Goal: Task Accomplishment & Management: Manage account settings

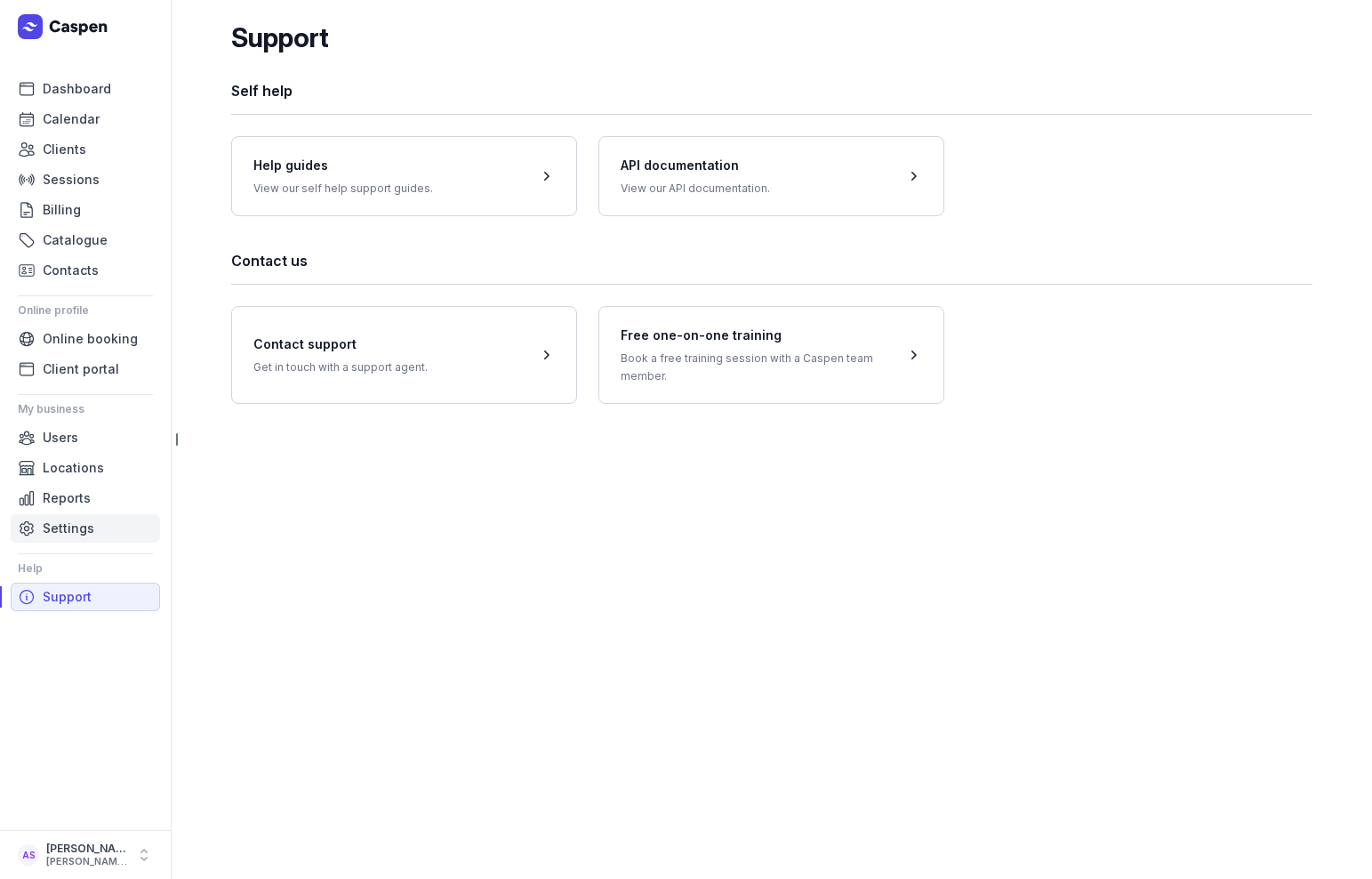
click at [60, 522] on span "Settings" at bounding box center [68, 529] width 51 height 22
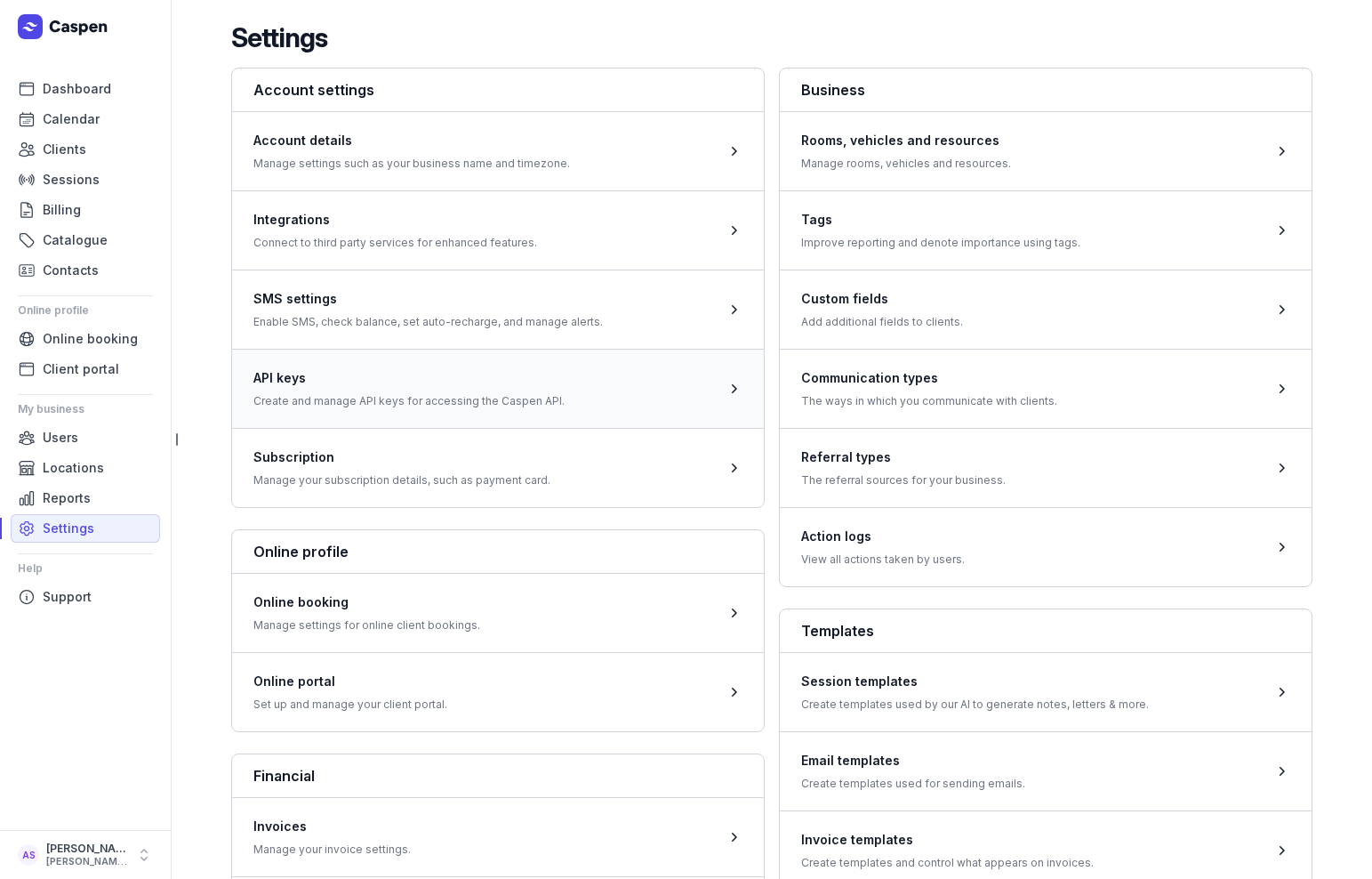
click at [391, 396] on span at bounding box center [498, 388] width 531 height 79
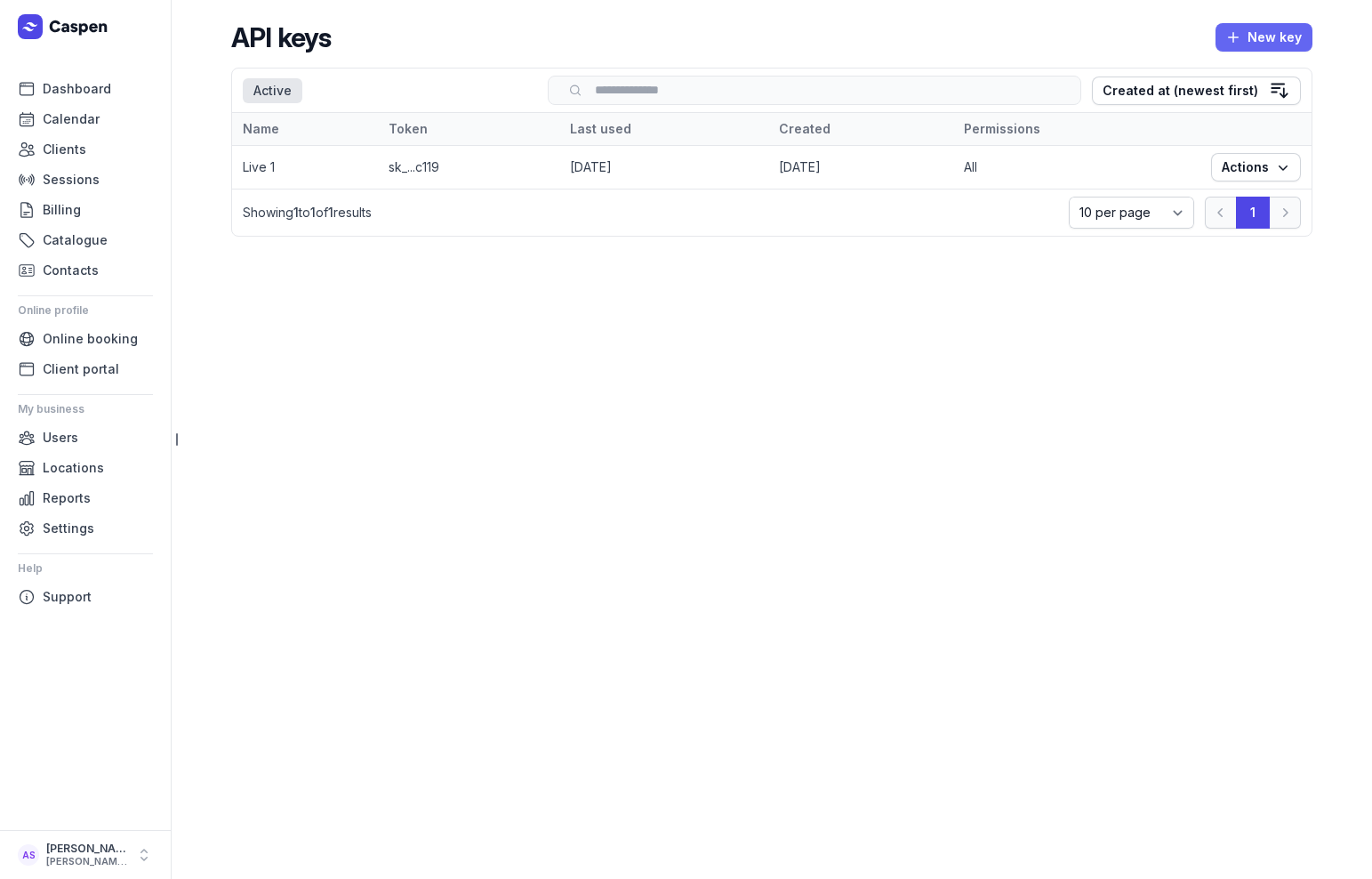
click at [1278, 32] on span "New key" at bounding box center [1264, 37] width 76 height 22
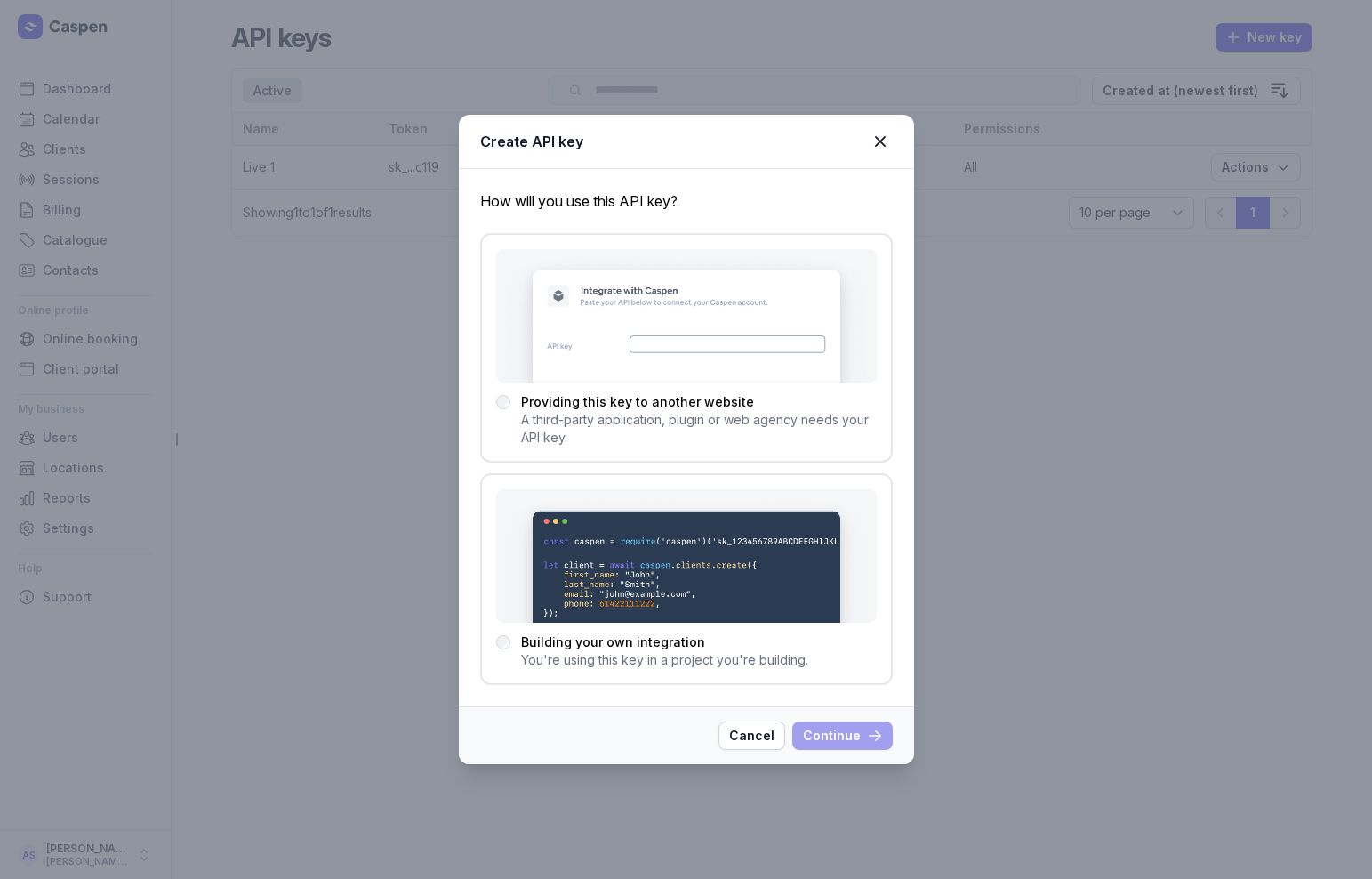
click at [537, 399] on span "Providing this key to another website" at bounding box center [699, 402] width 355 height 18
click at [841, 740] on span "Continue" at bounding box center [842, 736] width 79 height 22
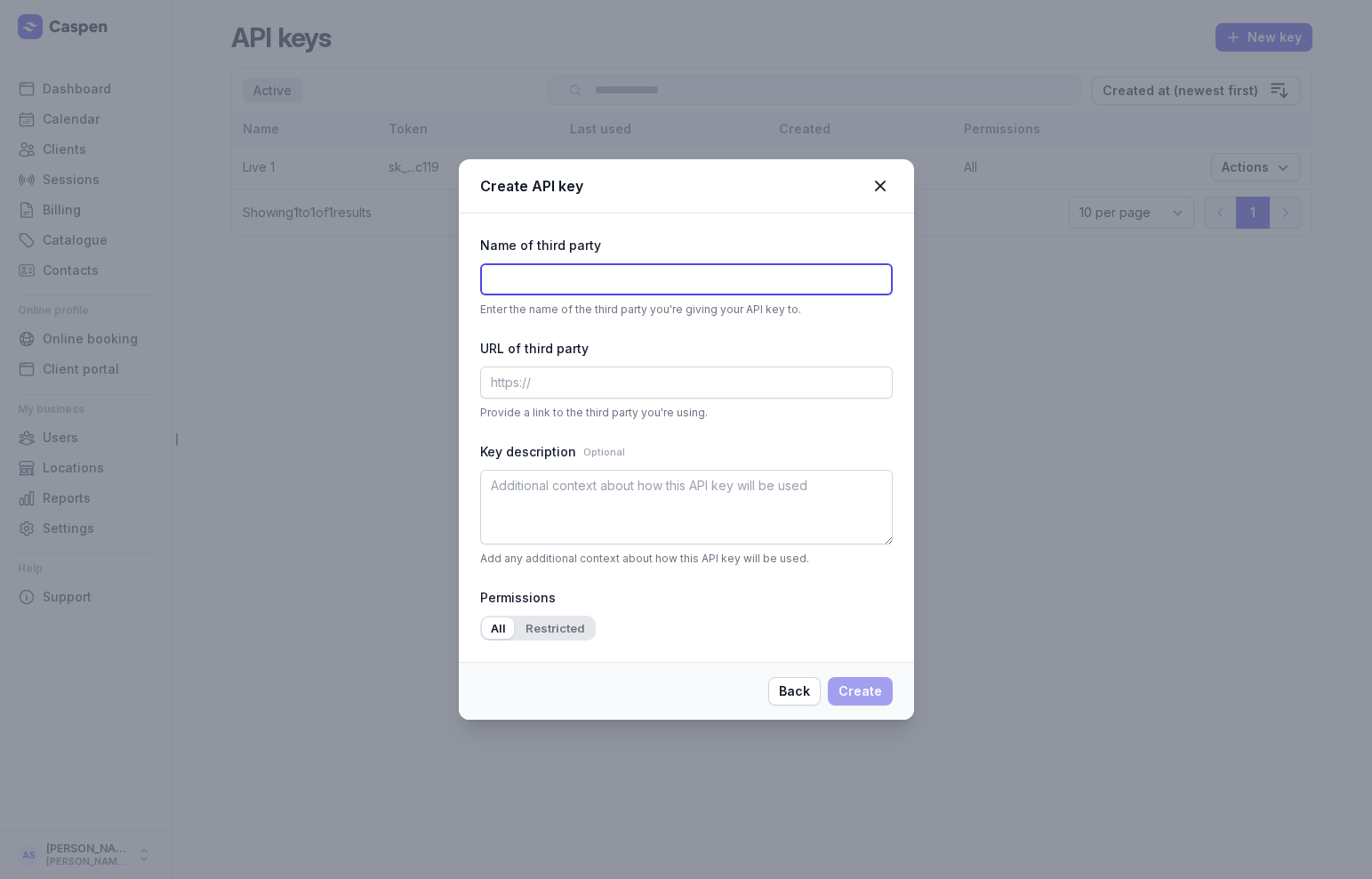
click at [540, 267] on input "text" at bounding box center [686, 279] width 412 height 32
type input "a"
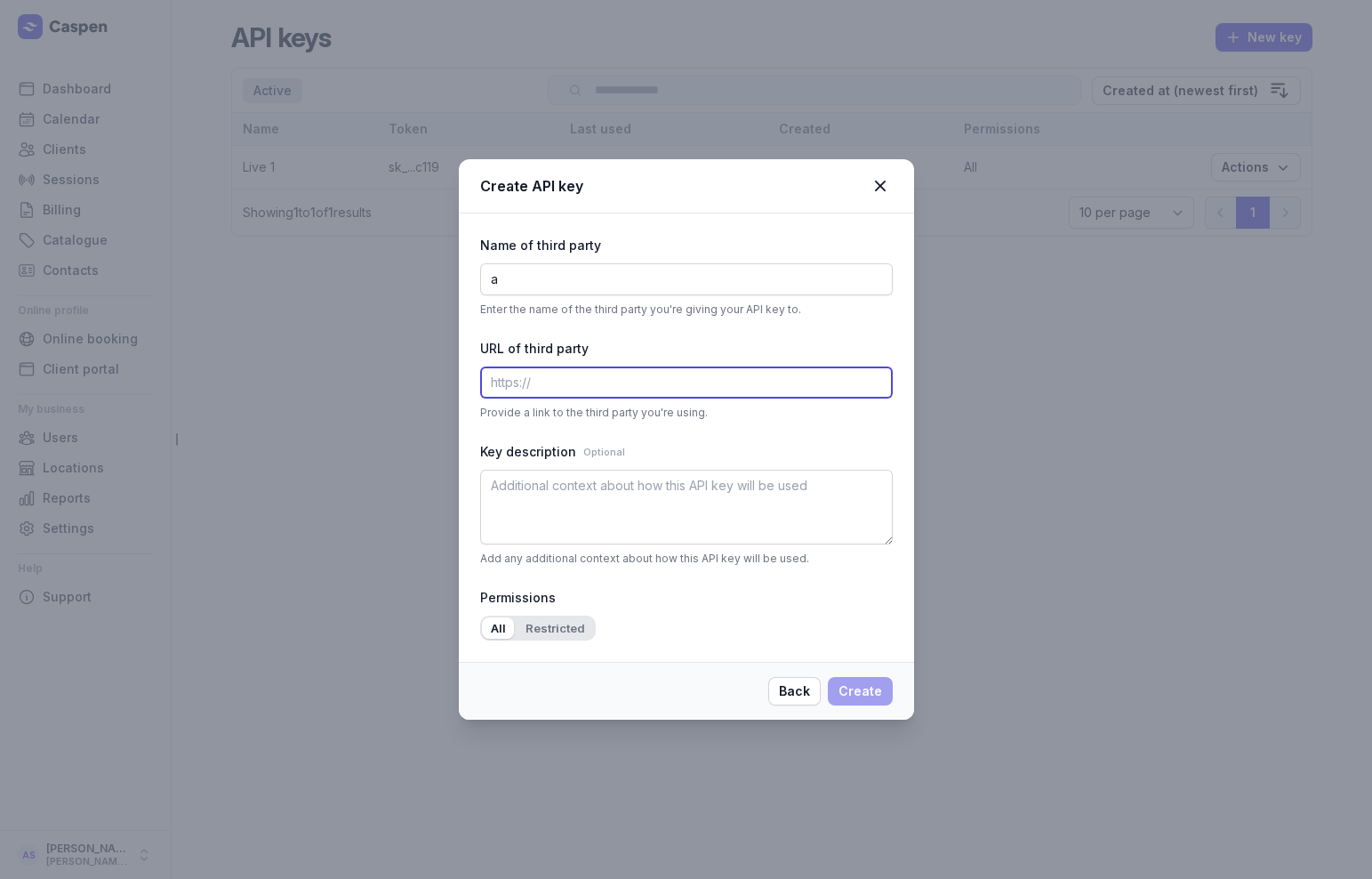
click at [568, 390] on input "text" at bounding box center [686, 382] width 412 height 32
type input "a"
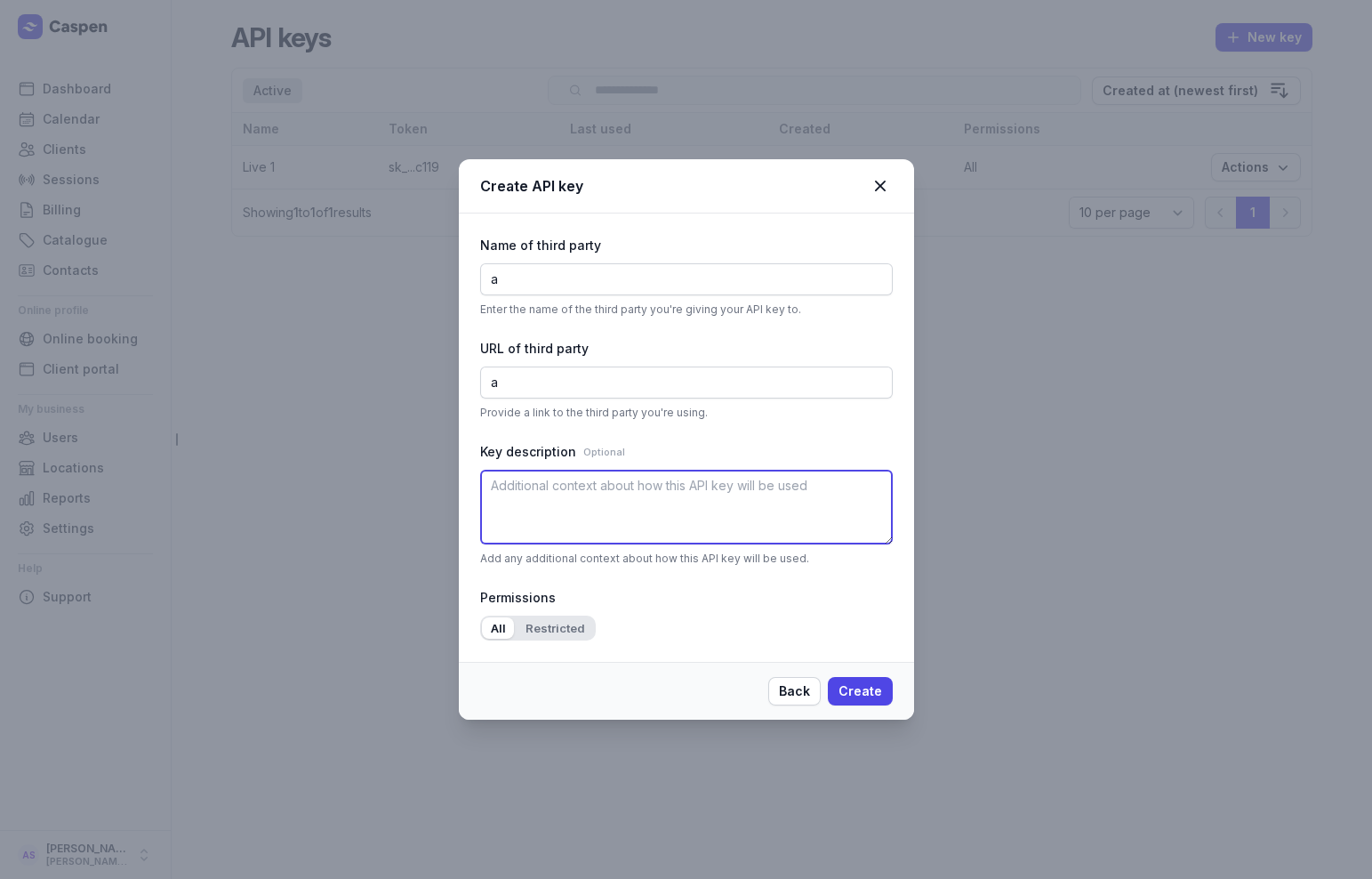
click at [637, 537] on textarea at bounding box center [686, 507] width 412 height 75
type textarea "a"
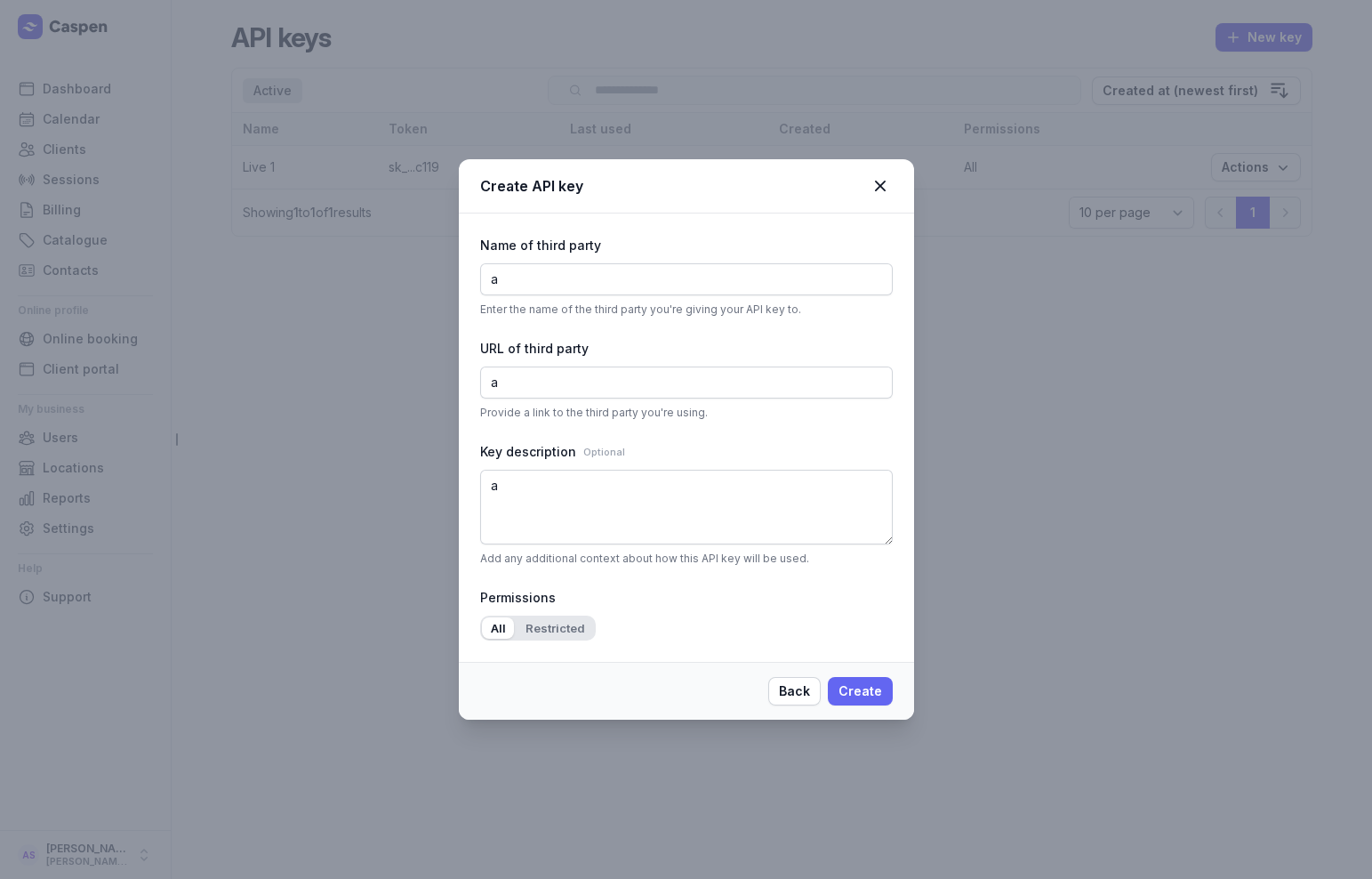
click at [864, 695] on span "Create" at bounding box center [860, 691] width 43 height 22
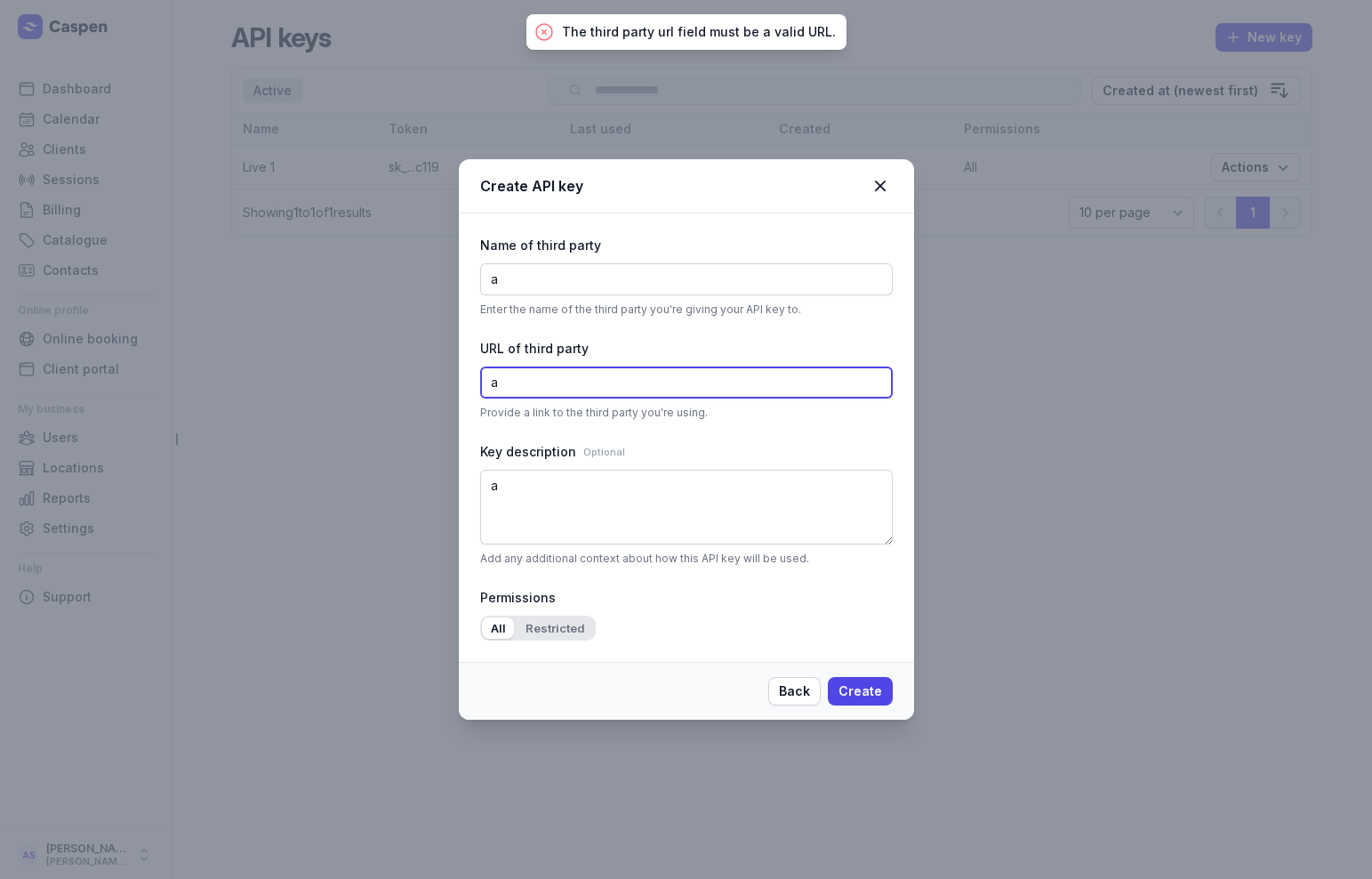
drag, startPoint x: 503, startPoint y: 385, endPoint x: 475, endPoint y: 385, distance: 28.0
click at [475, 385] on div "Name of third party a Enter the name of the third party you're giving your API …" at bounding box center [686, 437] width 456 height 448
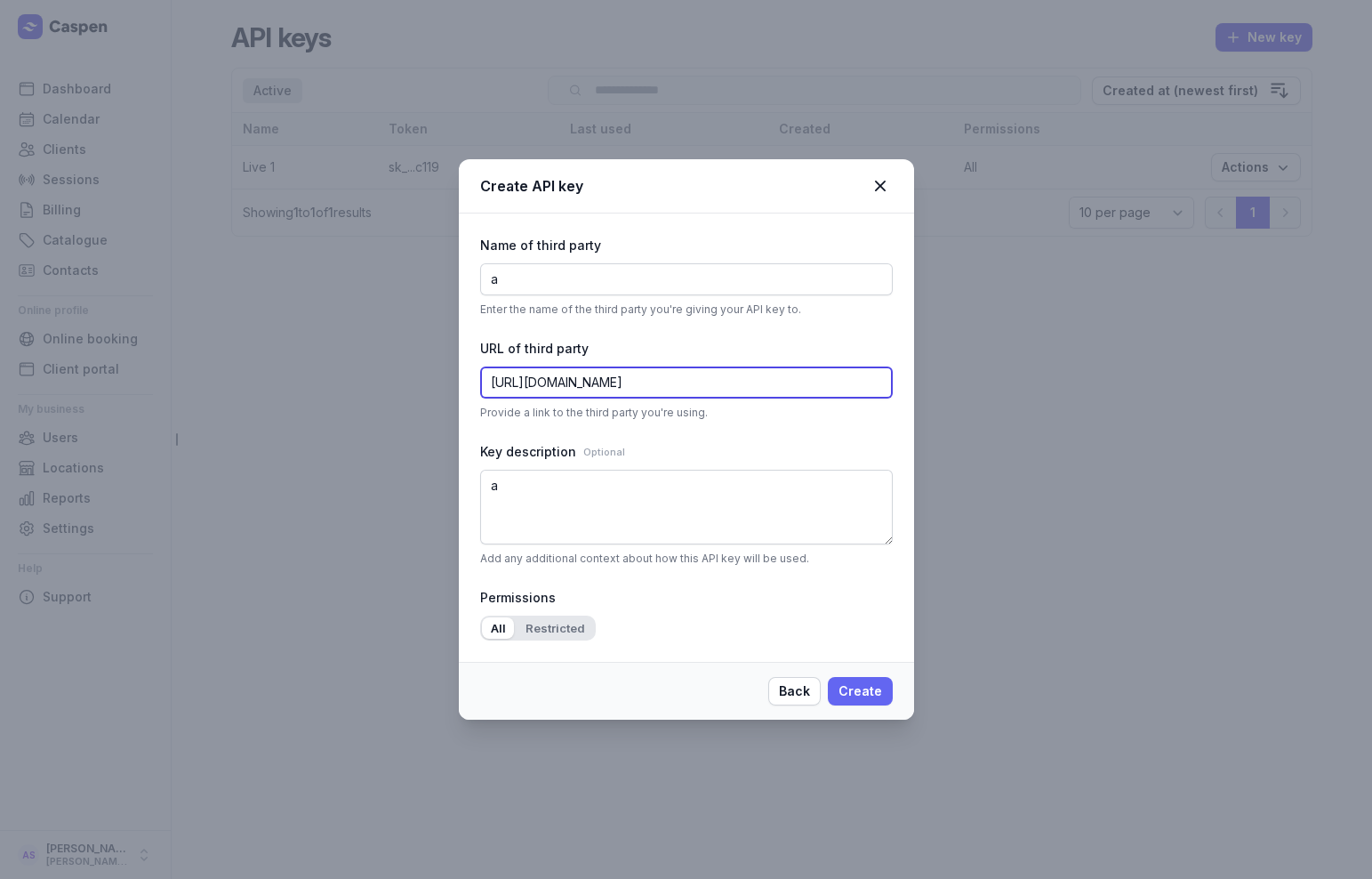
type input "[URL][DOMAIN_NAME]"
click at [879, 694] on span "Create" at bounding box center [860, 691] width 43 height 22
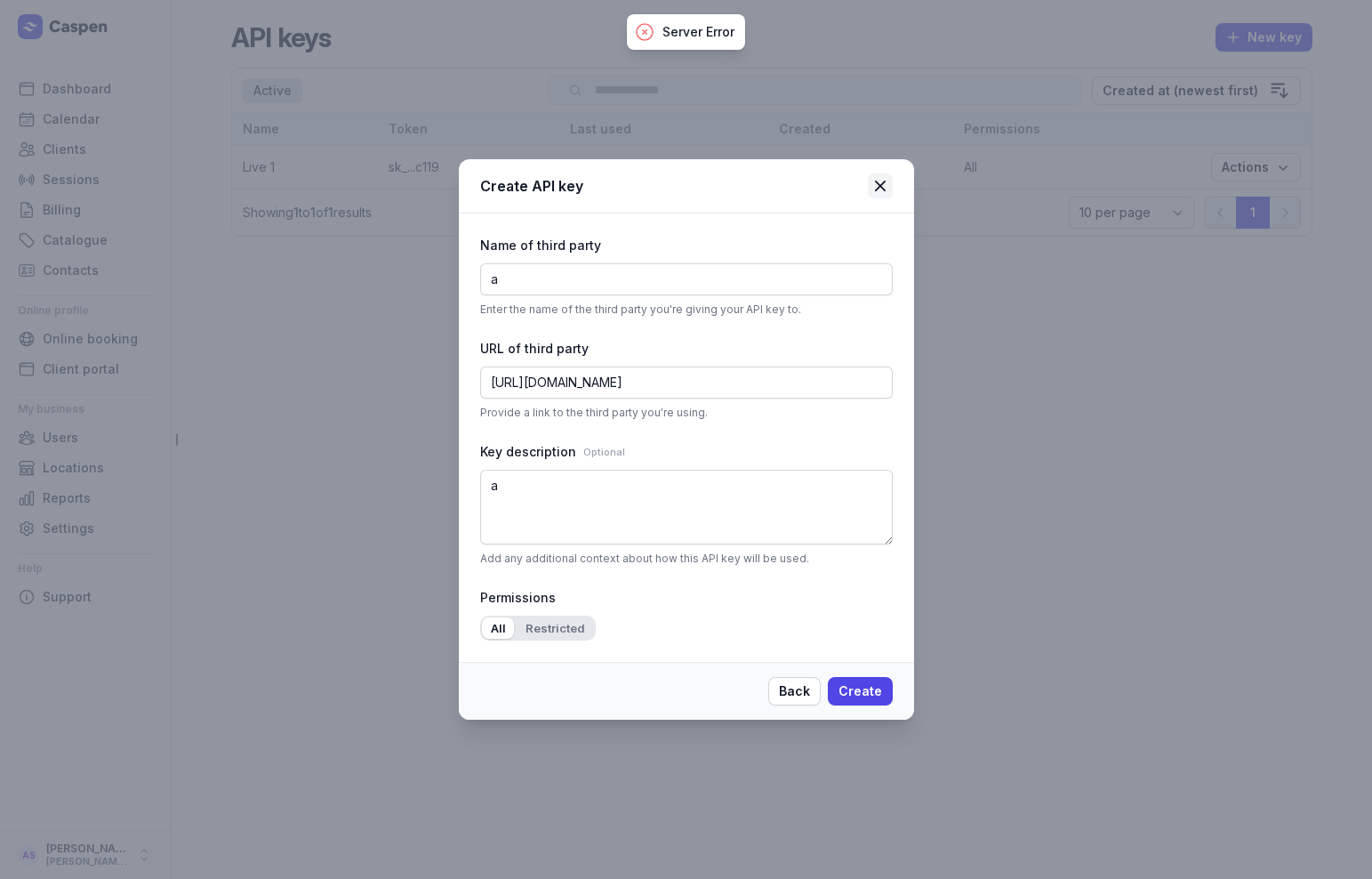
click at [884, 182] on icon at bounding box center [879, 185] width 11 height 11
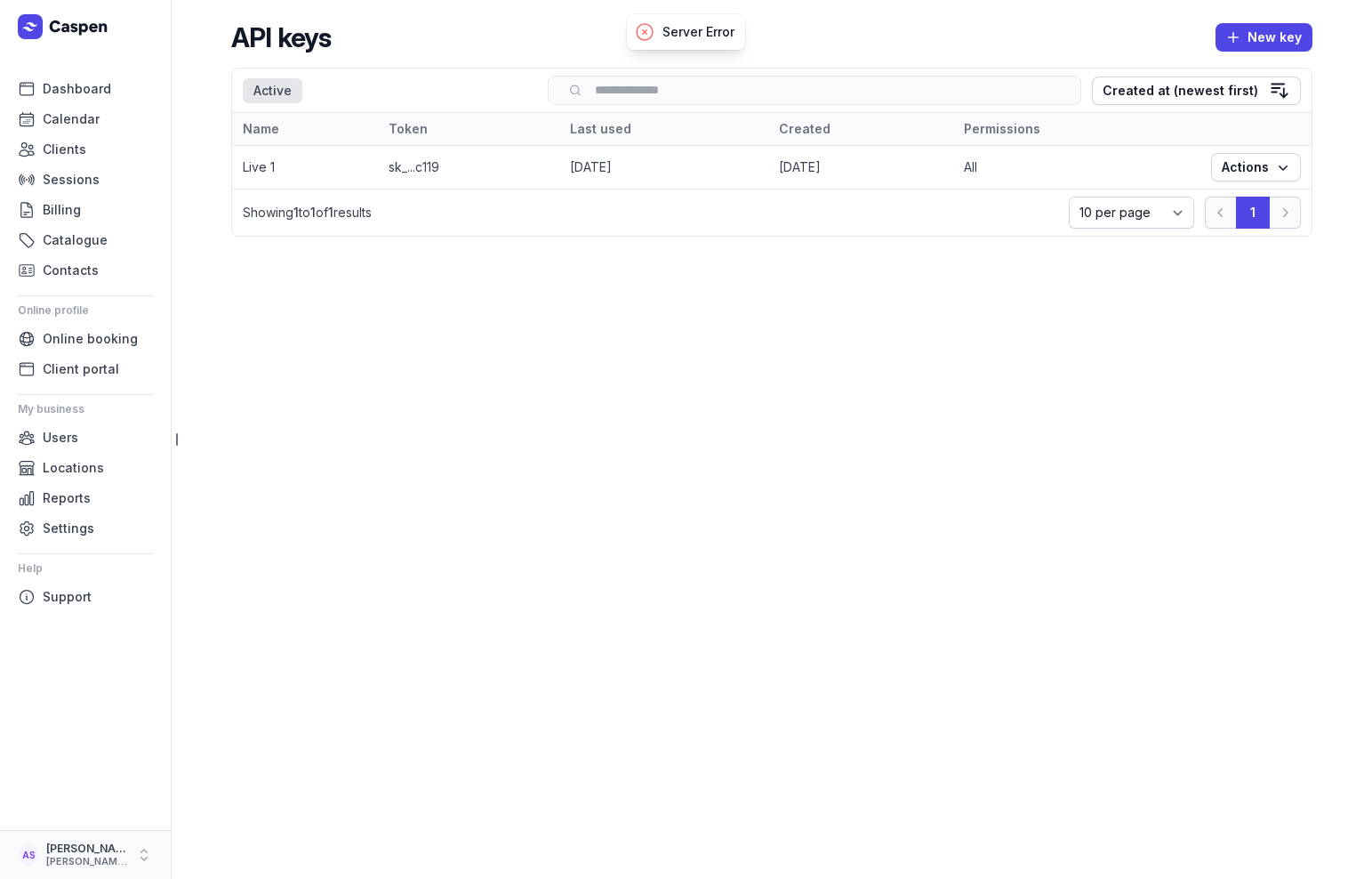
click at [137, 859] on icon "button" at bounding box center [144, 854] width 18 height 18
click at [203, 854] on link "Logout" at bounding box center [278, 855] width 199 height 25
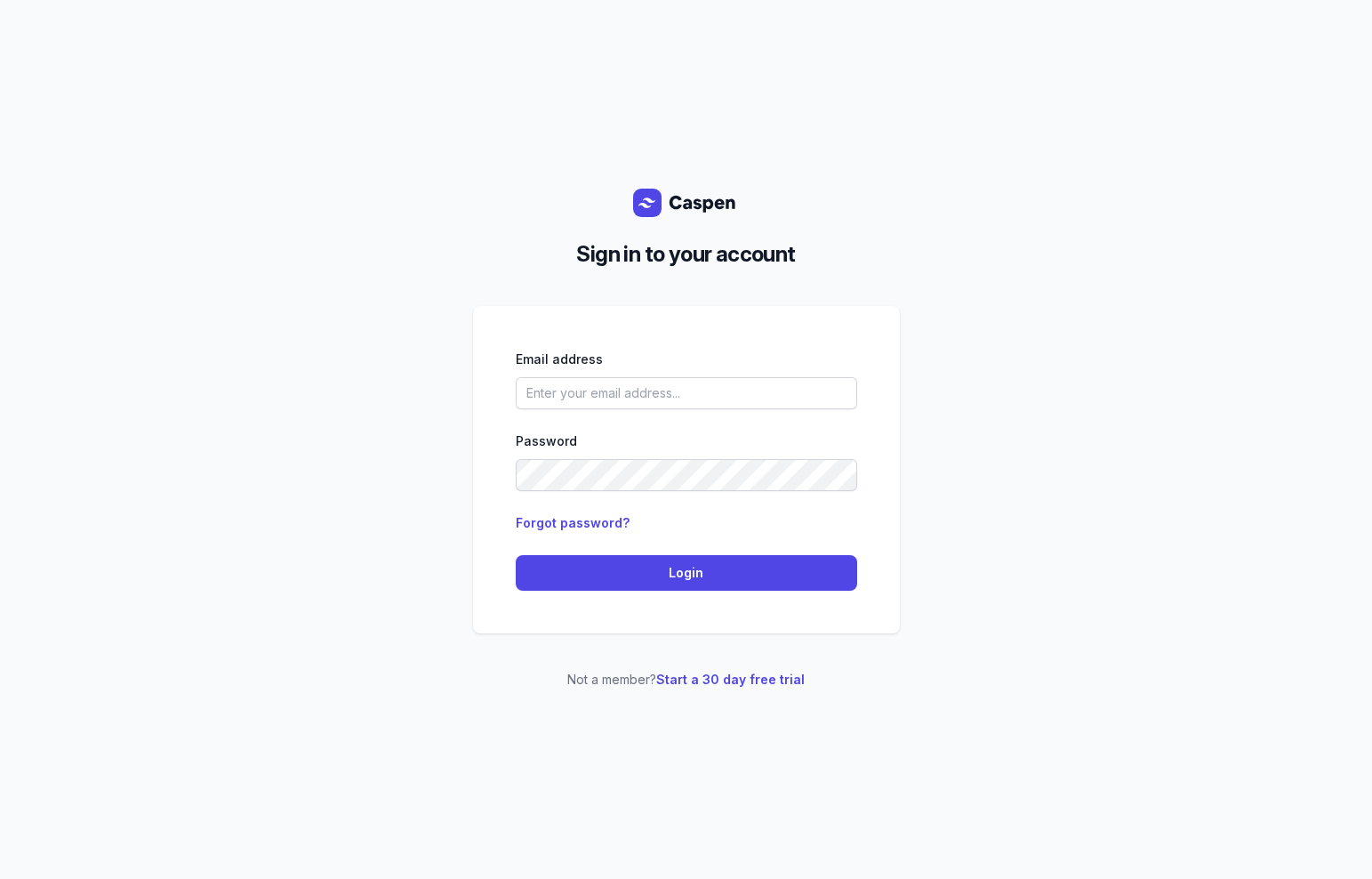
type input "[PERSON_NAME][EMAIL_ADDRESS][DOMAIN_NAME]"
drag, startPoint x: 672, startPoint y: 393, endPoint x: 112, endPoint y: 393, distance: 560.0
click at [158, 395] on div "Sign in to your account Email address allen.slev@gmail.com Password Forgot pass…" at bounding box center [686, 439] width 1372 height 879
